Goal: Information Seeking & Learning: Learn about a topic

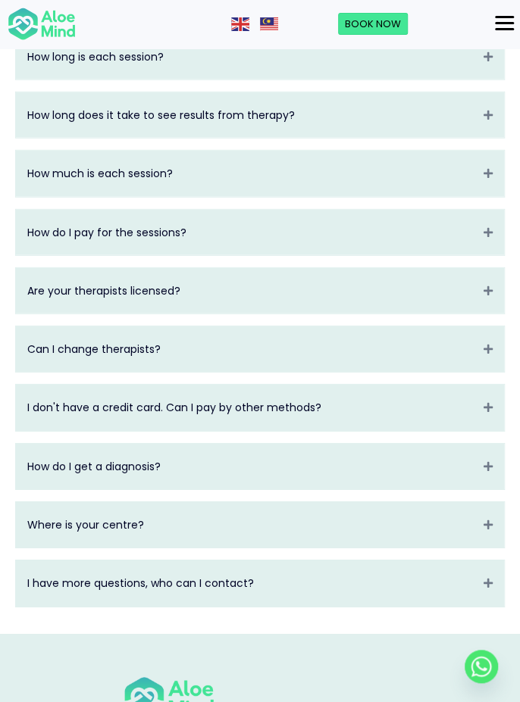
scroll to position [3090, 0]
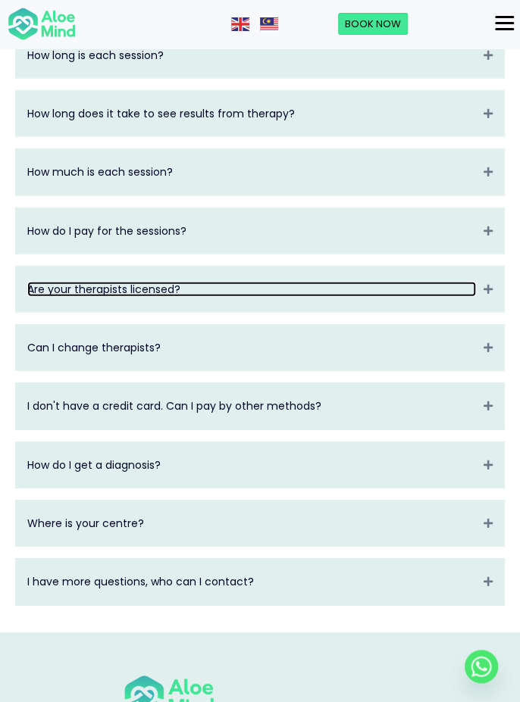
click at [473, 297] on link "Are your therapists licensed?" at bounding box center [251, 289] width 449 height 15
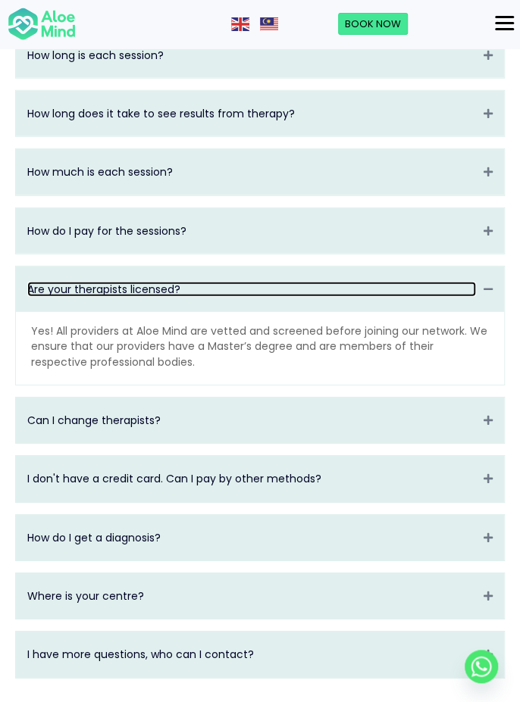
click at [468, 297] on link "Are your therapists licensed?" at bounding box center [251, 289] width 449 height 15
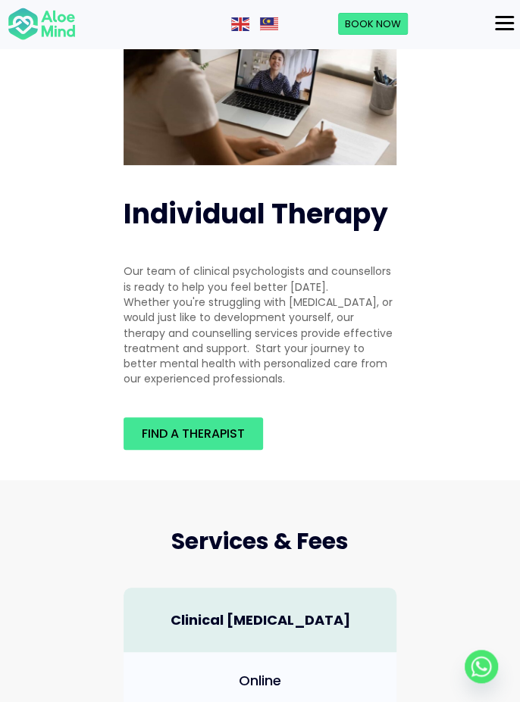
scroll to position [0, 0]
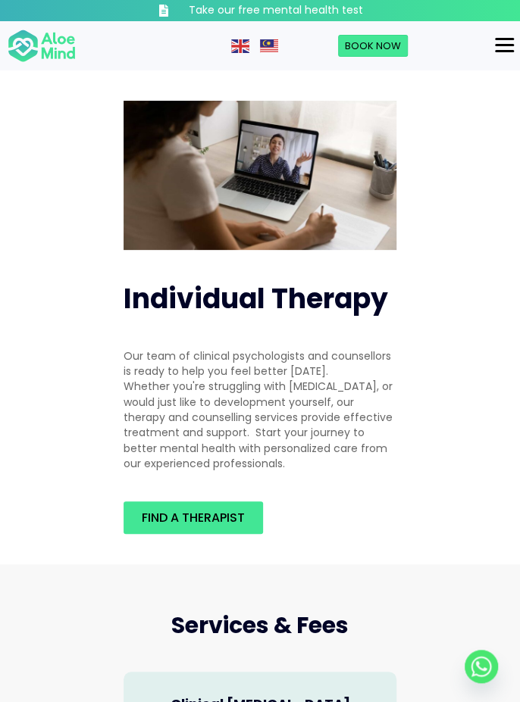
click at [489, 36] on button "Menu" at bounding box center [504, 46] width 31 height 26
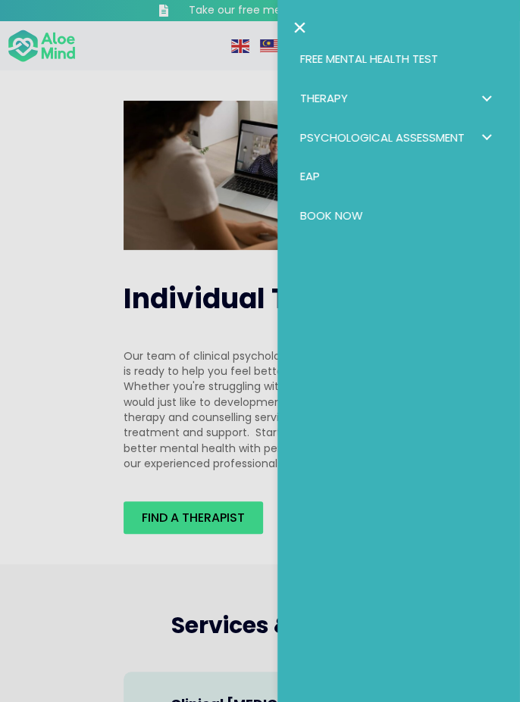
click at [301, 26] on link "×" at bounding box center [299, 27] width 14 height 24
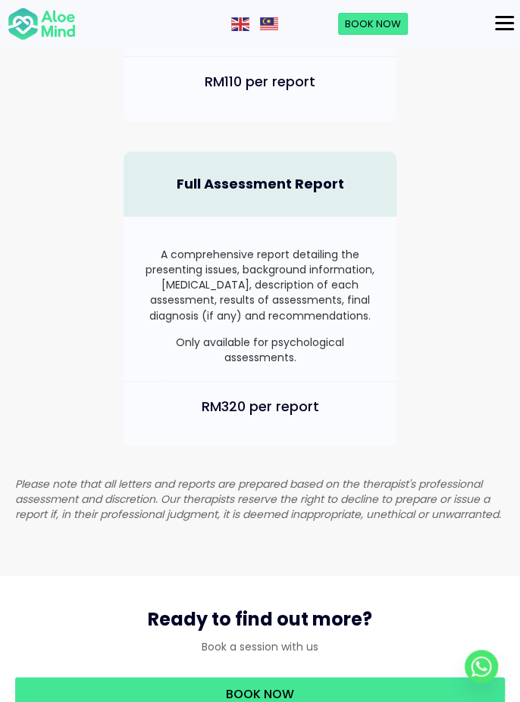
scroll to position [2150, 0]
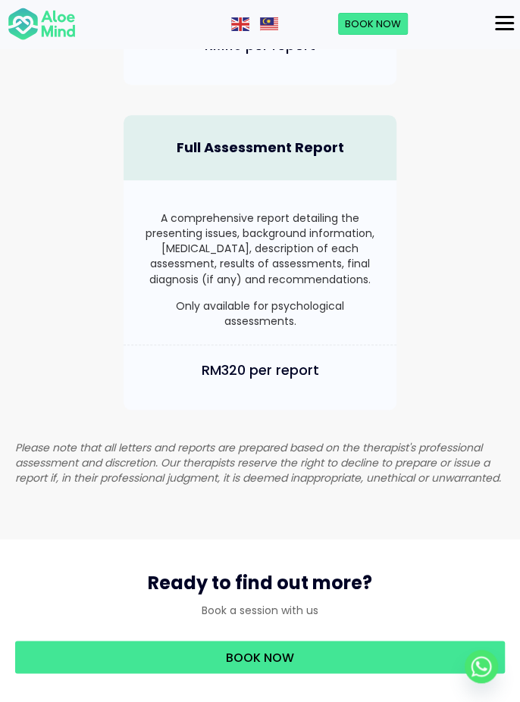
click at [501, 24] on div "Menu" at bounding box center [504, 23] width 19 height 2
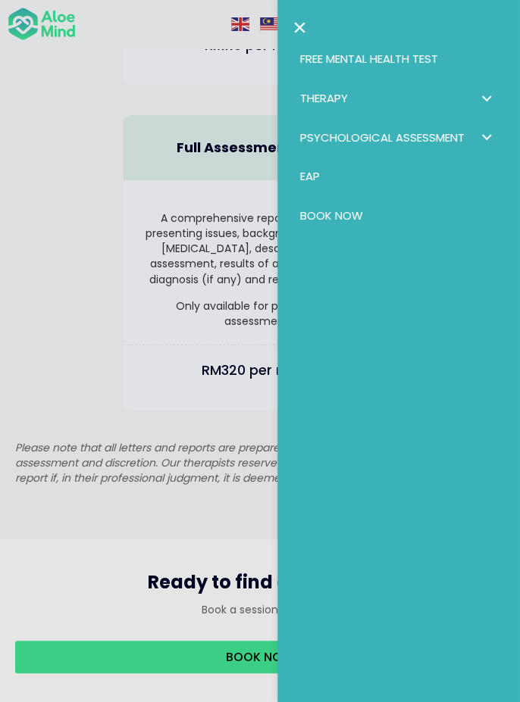
click at [495, 139] on span "Psychological assessment: submenu" at bounding box center [486, 138] width 22 height 22
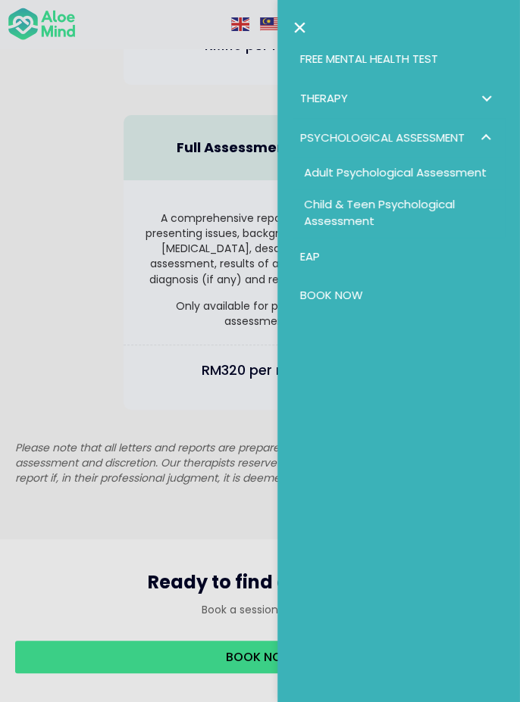
click at [456, 171] on span "Adult Psychological Assessment" at bounding box center [395, 172] width 183 height 16
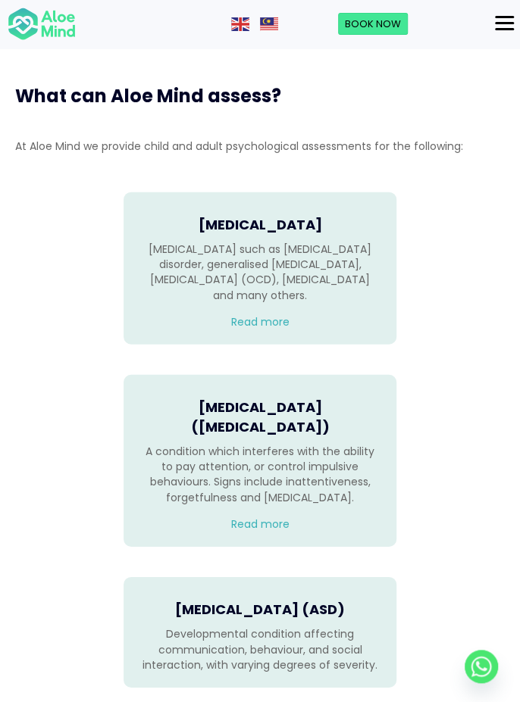
scroll to position [1061, 0]
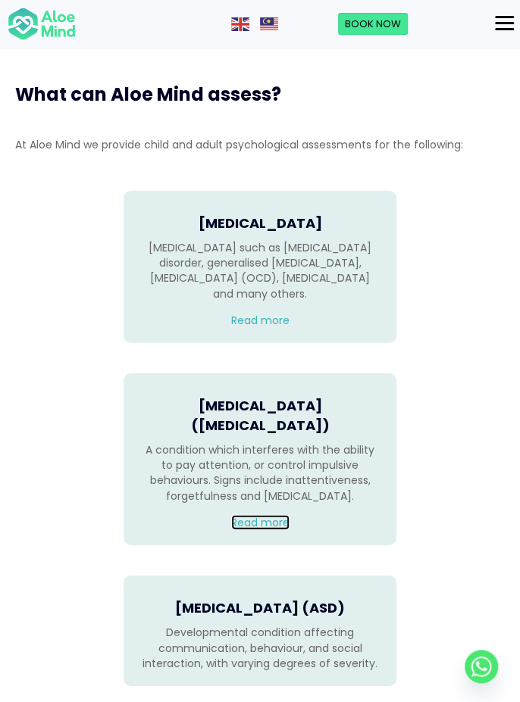
click at [267, 530] on link "Read more" at bounding box center [260, 522] width 58 height 15
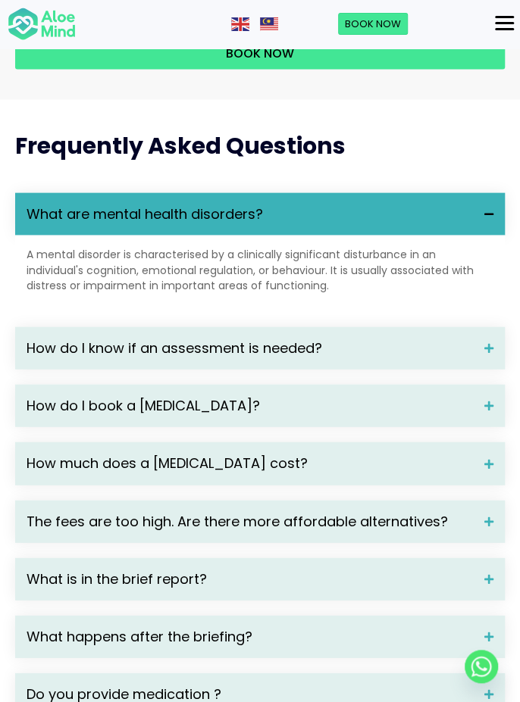
scroll to position [2777, 0]
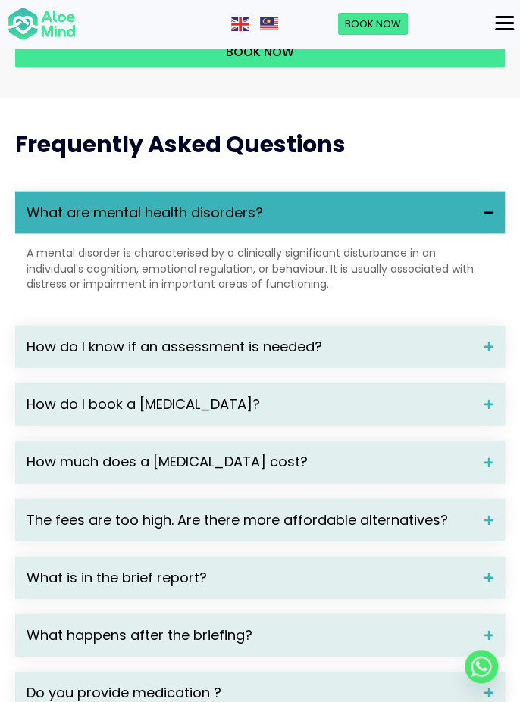
click at [66, 357] on span "How do I know if an assessment is needed?" at bounding box center [250, 347] width 446 height 20
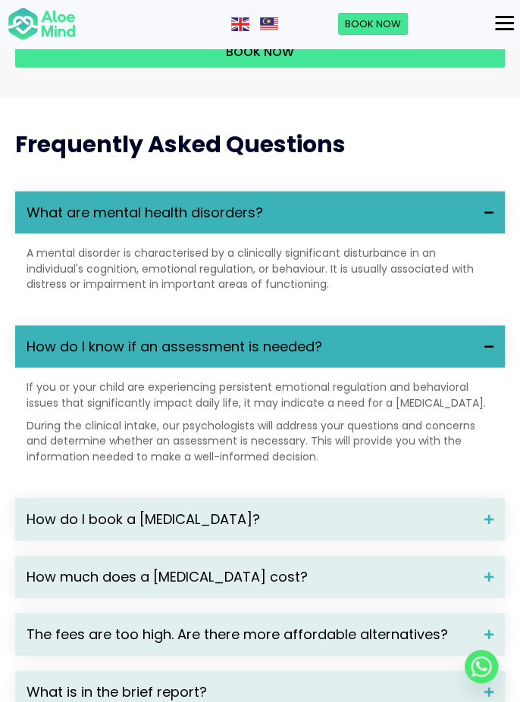
click at [77, 357] on span "How do I know if an assessment is needed?" at bounding box center [250, 347] width 446 height 20
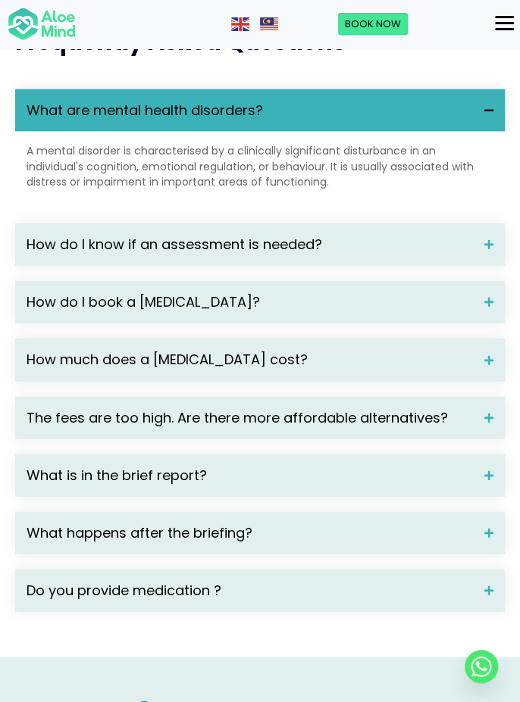
scroll to position [2878, 0]
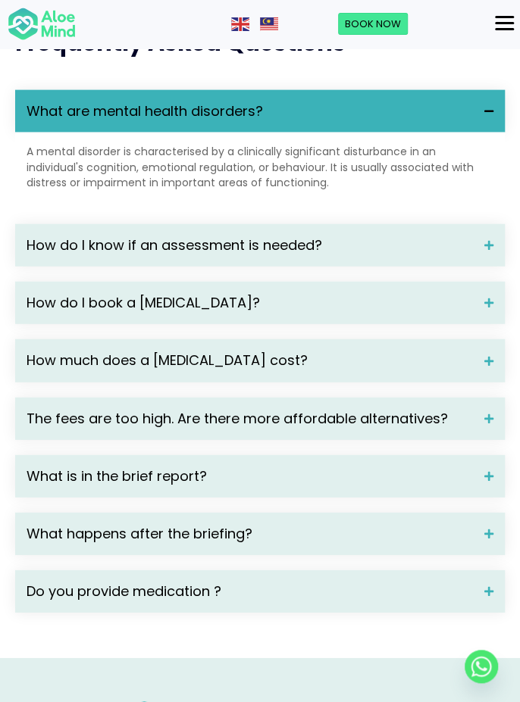
click at [71, 429] on span "The fees are too high. Are there more affordable alternatives?" at bounding box center [250, 419] width 446 height 20
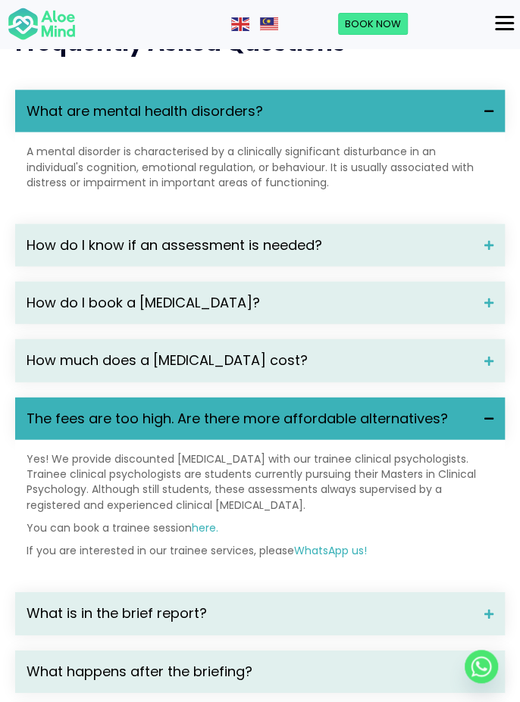
click at [76, 429] on span "The fees are too high. Are there more affordable alternatives?" at bounding box center [250, 419] width 446 height 20
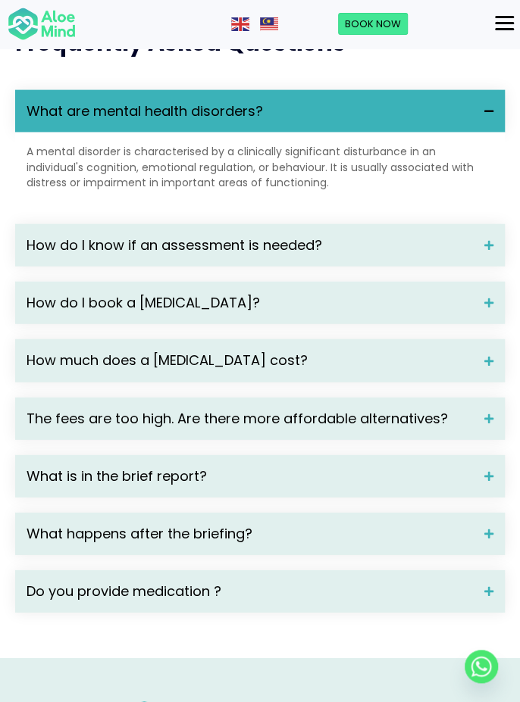
click at [64, 486] on span "What is in the brief report?" at bounding box center [250, 477] width 446 height 20
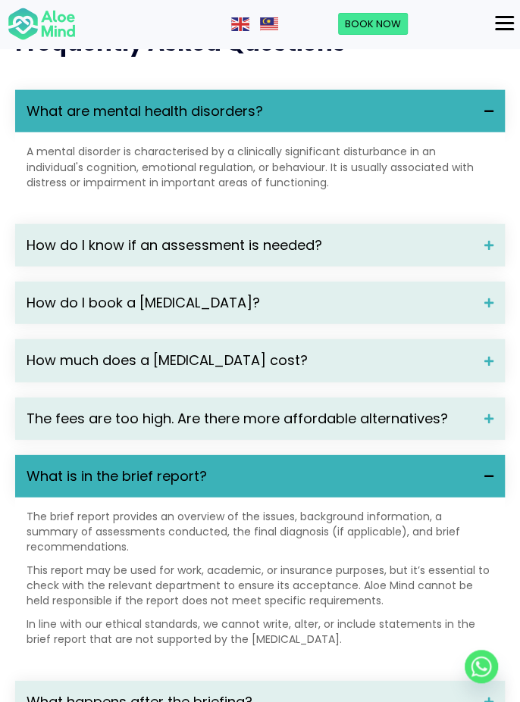
click at [59, 486] on span "What is in the brief report?" at bounding box center [250, 477] width 446 height 20
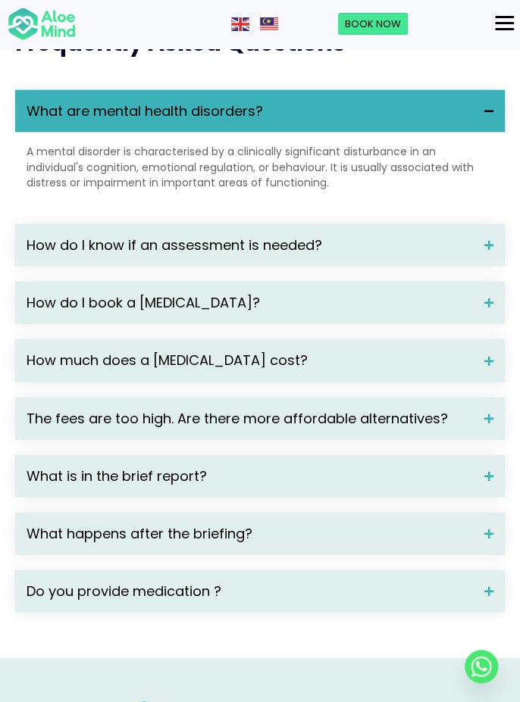
click at [142, 602] on span "Do you provide medication ?" at bounding box center [250, 592] width 446 height 20
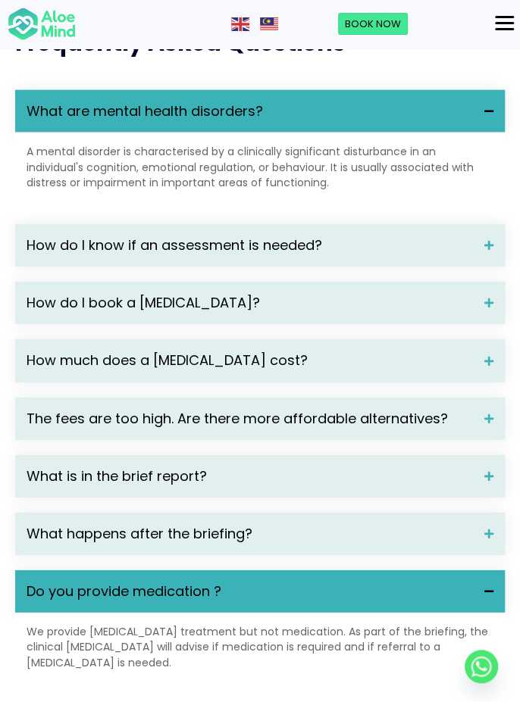
click at [170, 544] on span "What happens after the briefing?" at bounding box center [250, 534] width 446 height 20
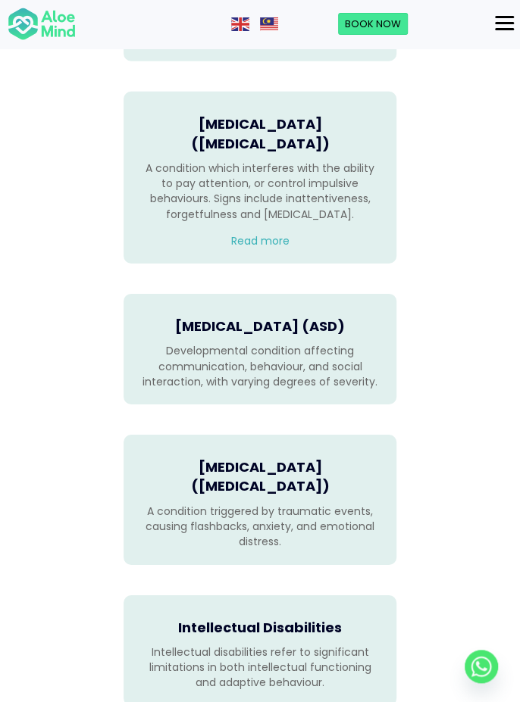
scroll to position [1342, 0]
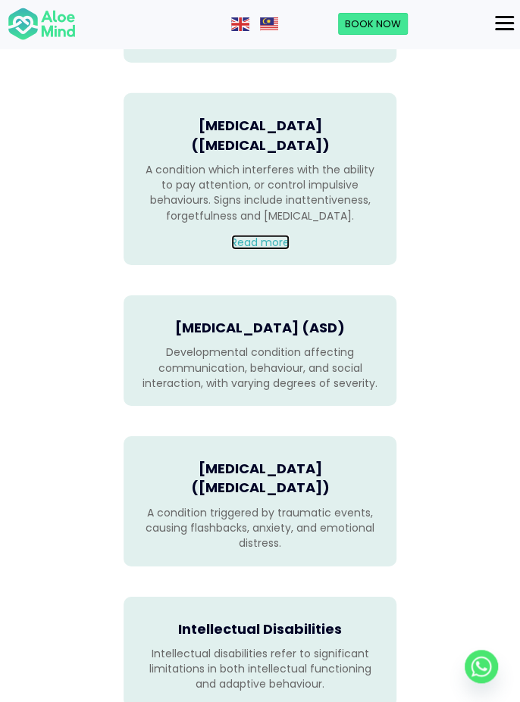
click at [286, 250] on link "Read more" at bounding box center [260, 242] width 58 height 15
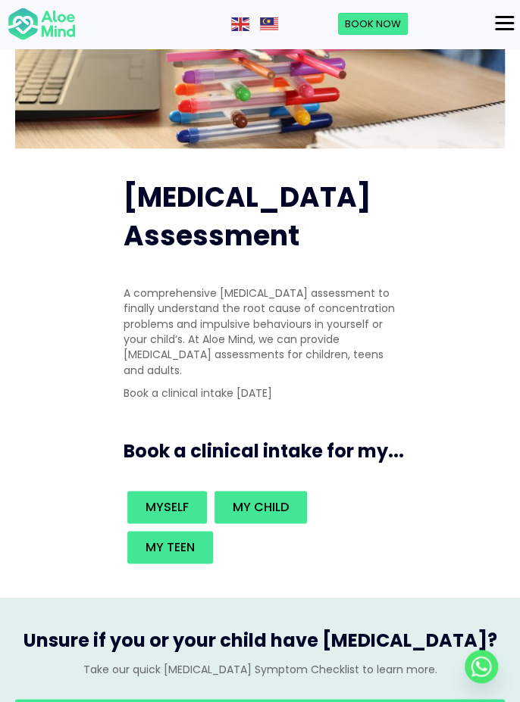
scroll to position [467, 0]
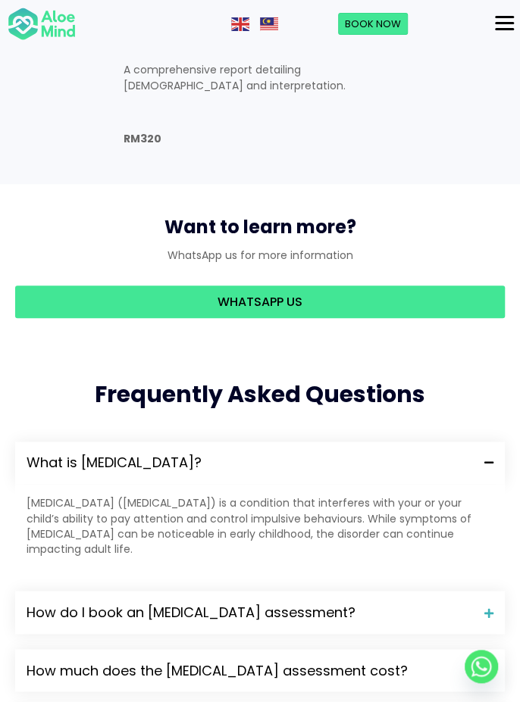
scroll to position [2116, 0]
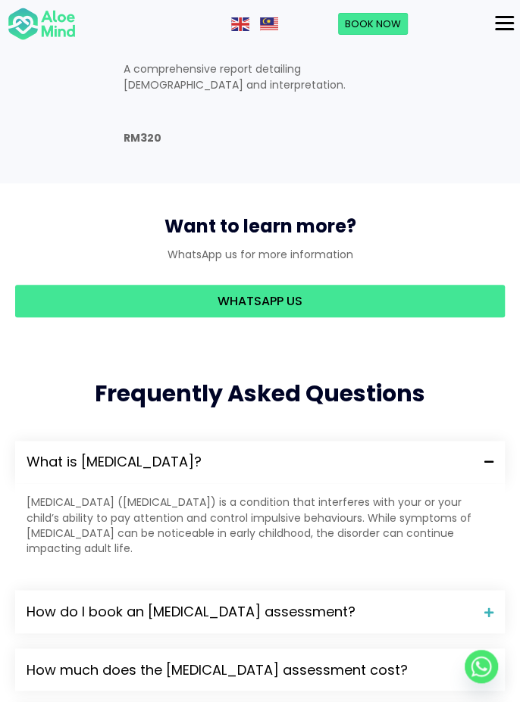
click at [249, 602] on span "How do I book an ADHD assessment?" at bounding box center [250, 612] width 446 height 20
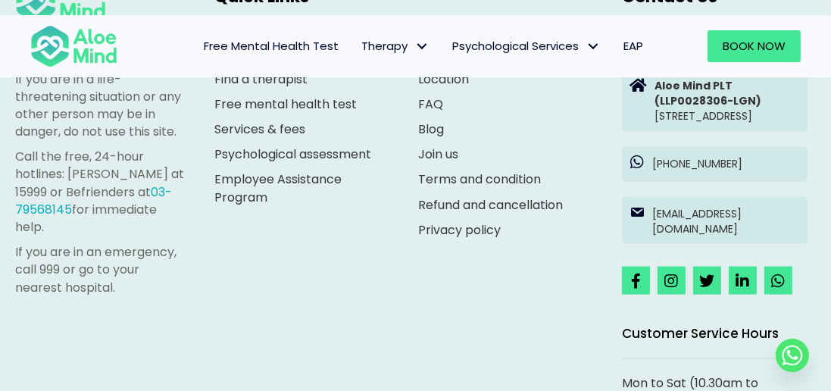
scroll to position [2546, 0]
